Goal: Find specific page/section: Find specific page/section

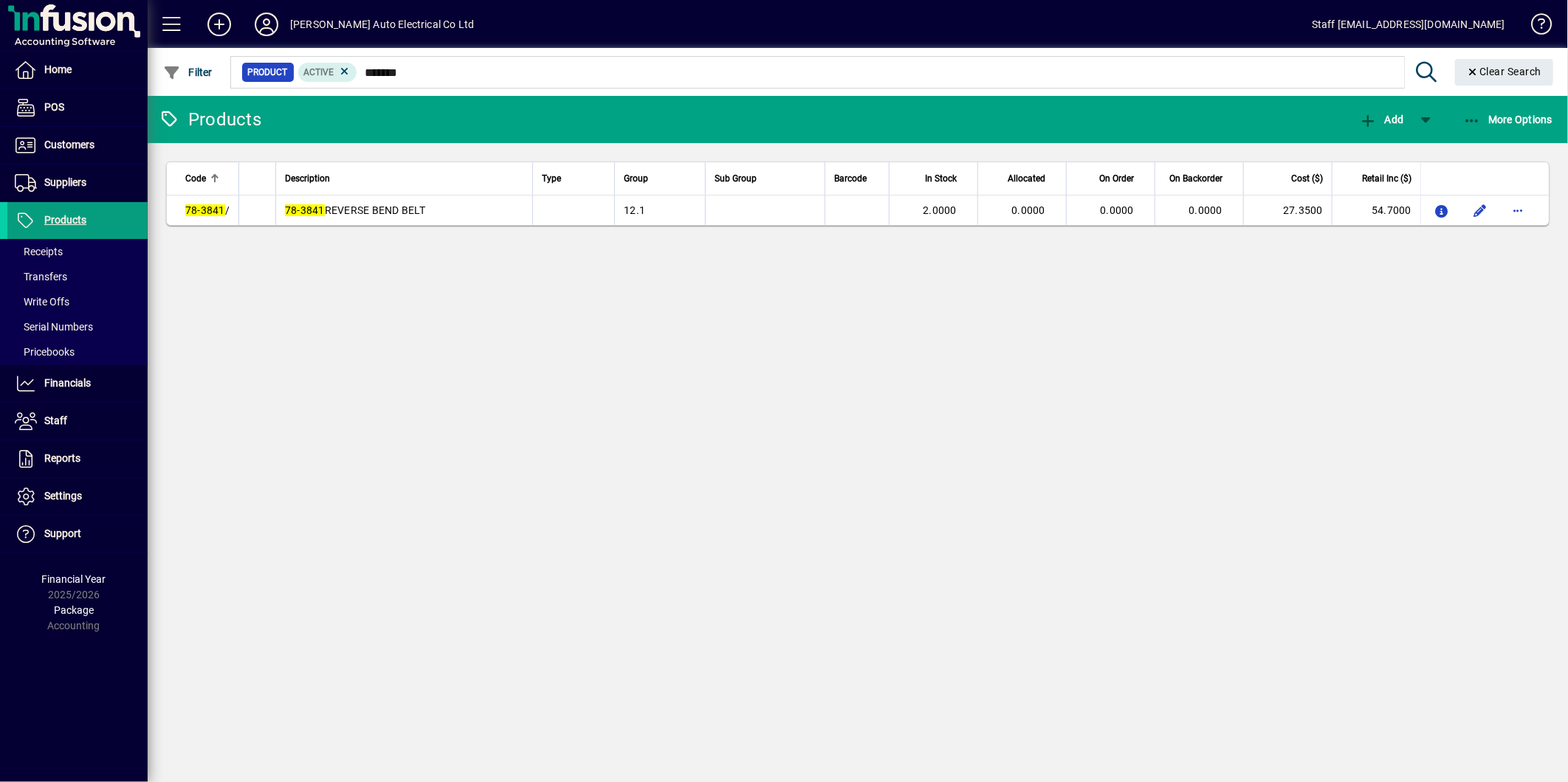
type input "********"
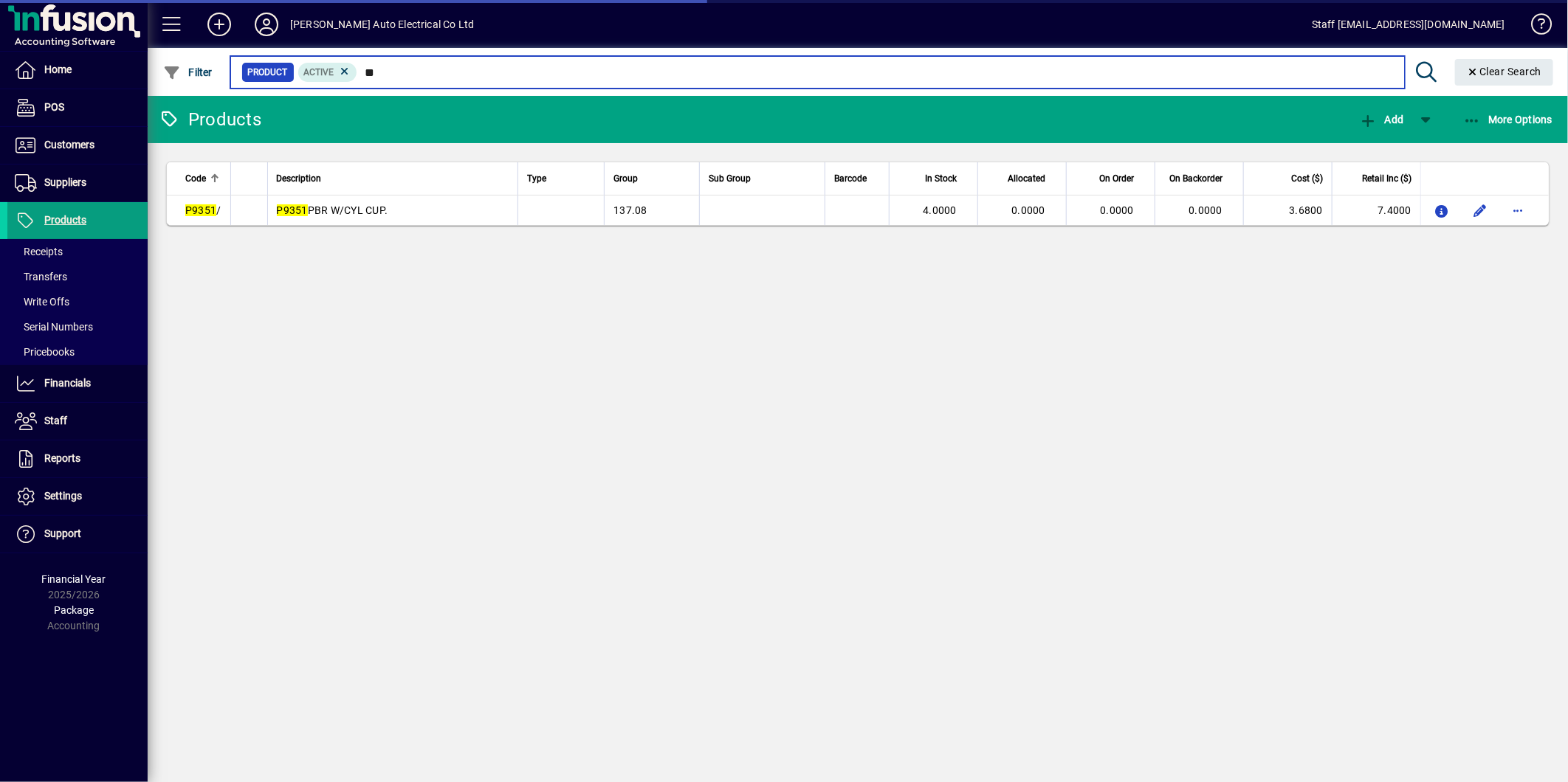
type input "*"
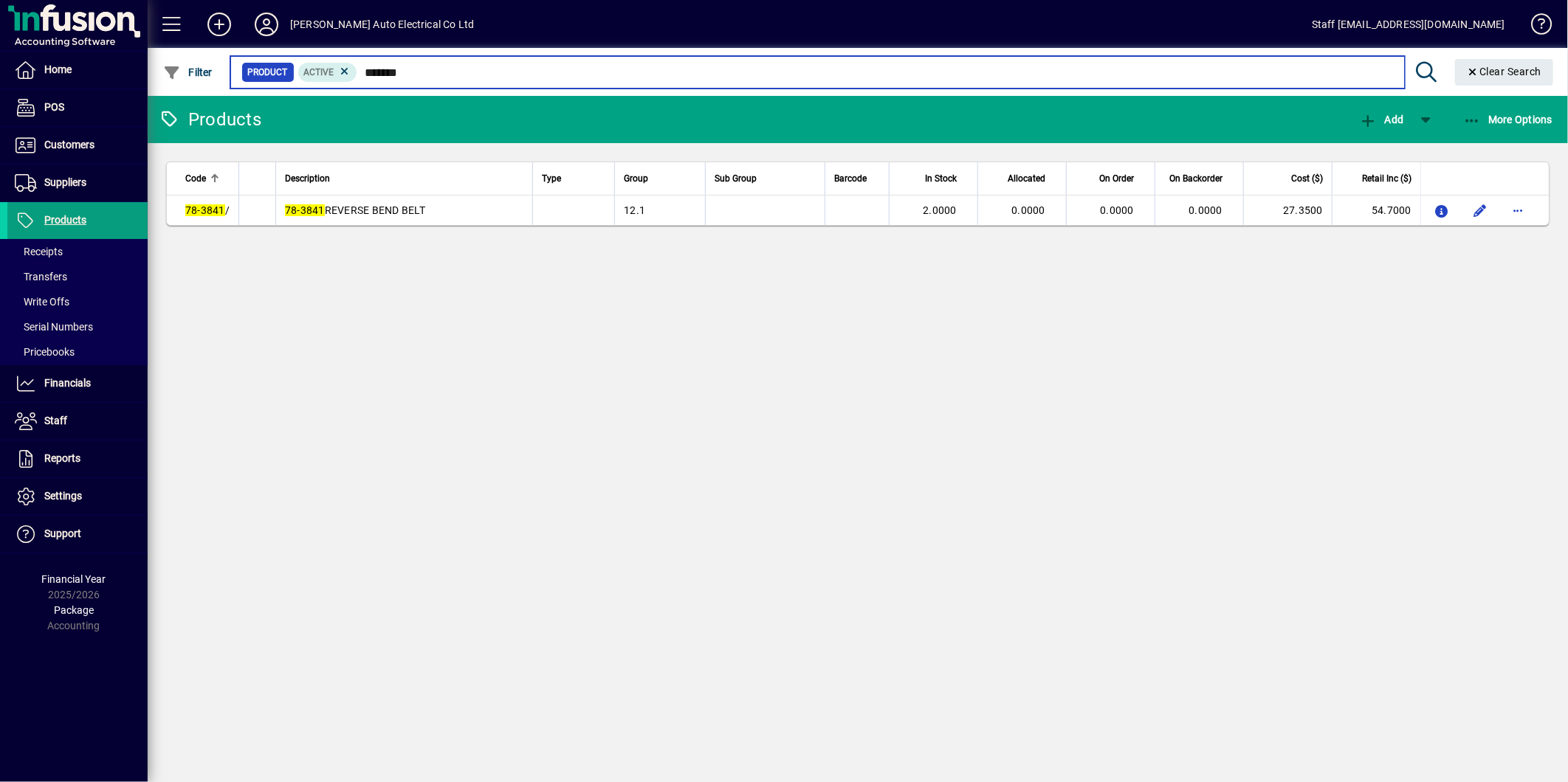
type input "******"
